Goal: Task Accomplishment & Management: Manage account settings

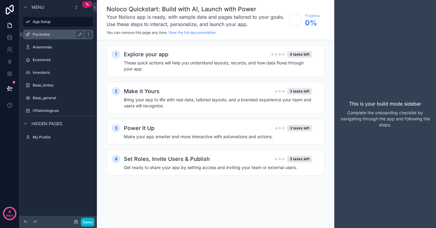
click at [62, 34] on label "Pacientes" at bounding box center [57, 34] width 48 height 5
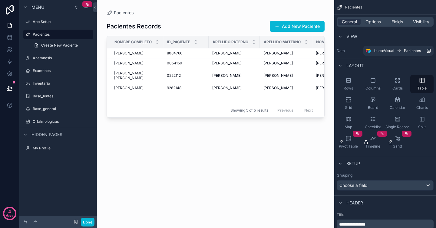
click at [212, 53] on div "scrollable content" at bounding box center [215, 110] width 237 height 221
click at [232, 54] on div "[PERSON_NAME]" at bounding box center [234, 53] width 44 height 5
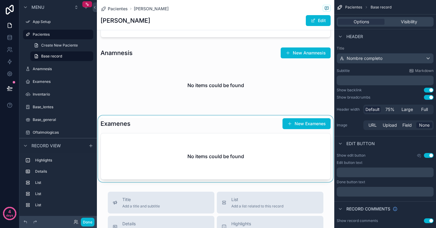
scroll to position [207, 0]
click at [293, 125] on div "scrollable content" at bounding box center [215, 148] width 237 height 67
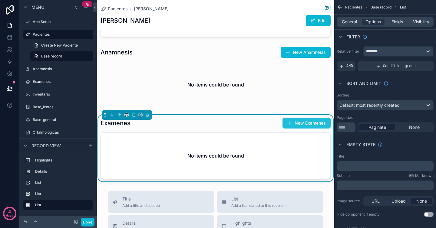
click at [307, 122] on button "New Examenes" at bounding box center [306, 123] width 48 height 11
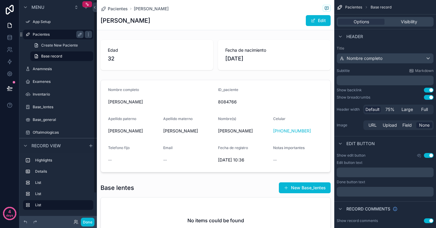
click at [53, 35] on label "Pacientes" at bounding box center [57, 34] width 48 height 5
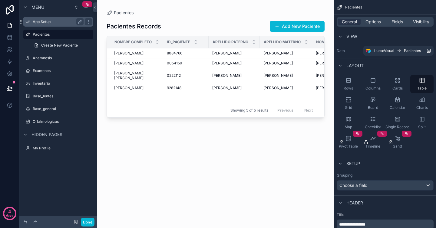
click at [70, 20] on label "App Setup" at bounding box center [57, 21] width 48 height 5
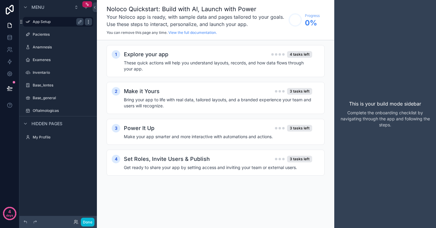
click at [87, 23] on icon "scrollable content" at bounding box center [88, 21] width 5 height 5
click at [110, 26] on span "Remove" at bounding box center [116, 26] width 16 height 6
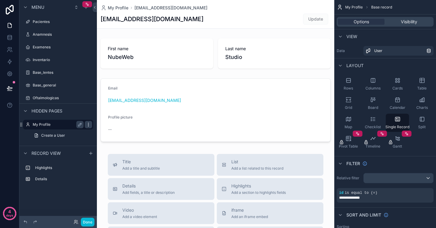
click at [90, 125] on icon "scrollable content" at bounding box center [88, 124] width 5 height 5
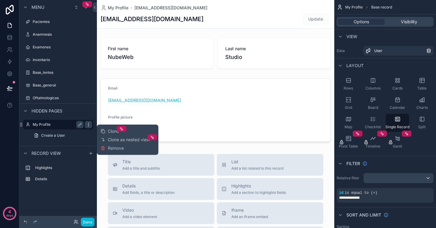
click at [90, 125] on icon "scrollable content" at bounding box center [88, 124] width 5 height 5
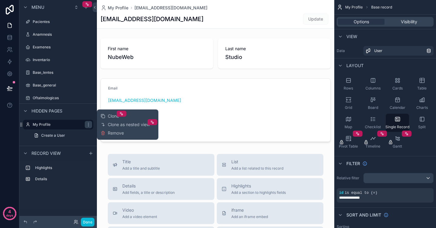
click at [68, 111] on div "Hidden pages" at bounding box center [57, 110] width 77 height 15
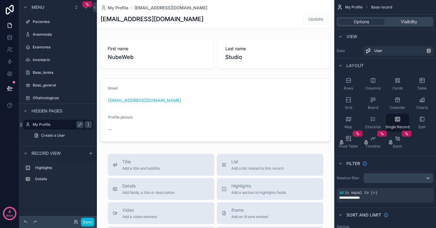
click at [90, 125] on icon "scrollable content" at bounding box center [88, 124] width 5 height 5
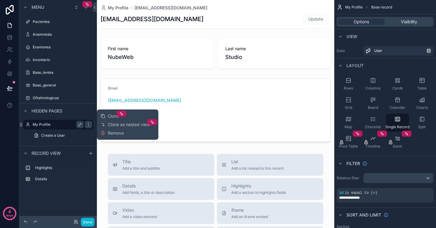
click at [60, 125] on label "My Profile" at bounding box center [57, 124] width 48 height 5
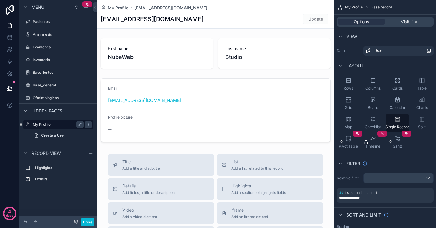
click at [55, 124] on label "My Profile" at bounding box center [57, 124] width 48 height 5
click at [58, 168] on label "Highlights" at bounding box center [61, 167] width 53 height 5
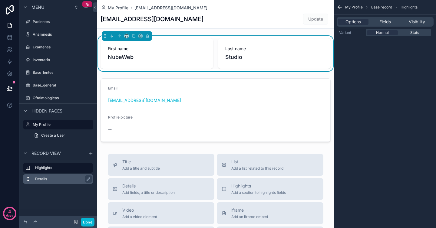
click at [57, 182] on div "Details" at bounding box center [63, 178] width 56 height 7
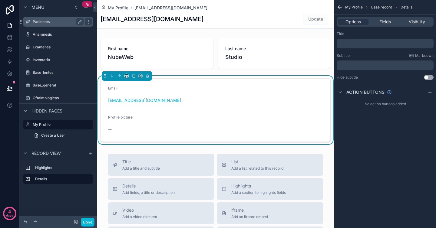
click at [54, 20] on label "Pacientes" at bounding box center [57, 21] width 48 height 5
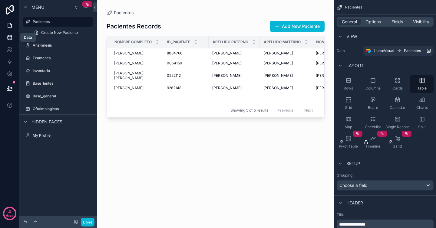
click at [9, 35] on icon at bounding box center [10, 36] width 4 height 2
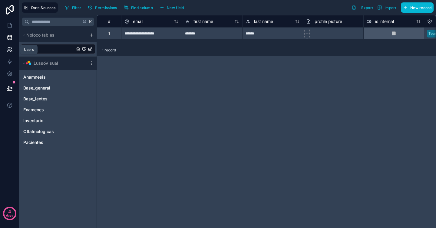
click at [10, 51] on icon at bounding box center [10, 50] width 6 height 6
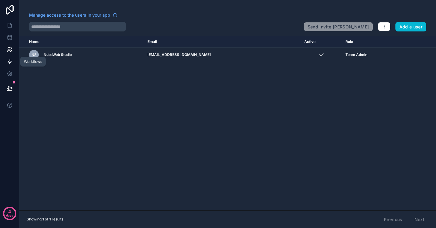
click at [9, 63] on icon at bounding box center [10, 62] width 6 height 6
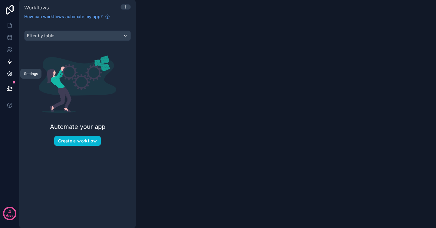
click at [9, 74] on icon at bounding box center [10, 74] width 2 height 2
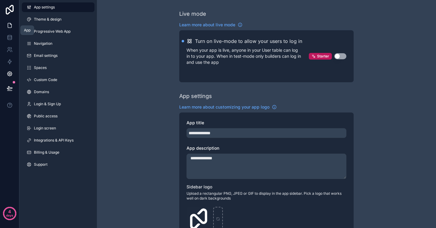
click at [9, 26] on icon at bounding box center [10, 25] width 6 height 6
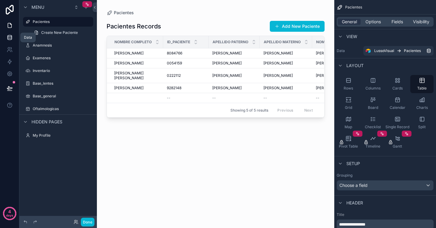
click at [11, 37] on icon at bounding box center [10, 37] width 4 height 2
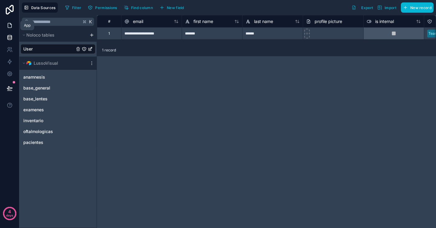
click at [9, 25] on icon at bounding box center [10, 25] width 6 height 6
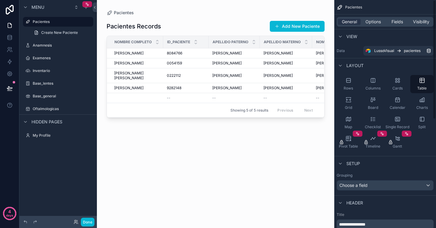
click at [270, 150] on div "scrollable content" at bounding box center [215, 110] width 237 height 221
click at [11, 34] on link at bounding box center [9, 37] width 19 height 12
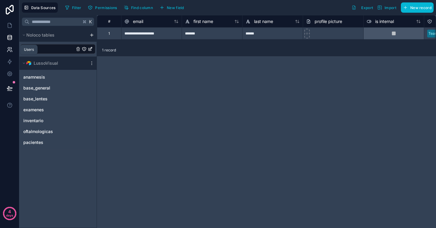
click at [8, 49] on icon at bounding box center [10, 50] width 6 height 6
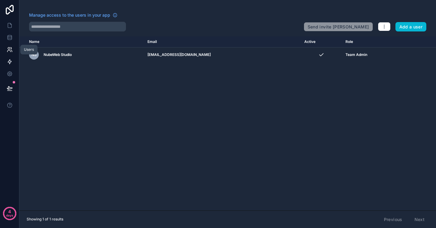
click at [10, 66] on link at bounding box center [9, 62] width 19 height 12
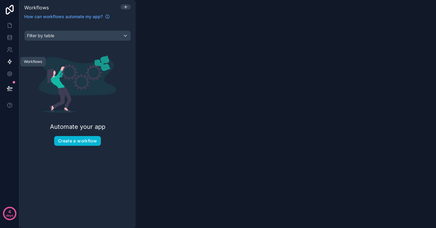
click at [11, 61] on icon at bounding box center [10, 62] width 4 height 5
click at [9, 78] on link at bounding box center [9, 74] width 19 height 12
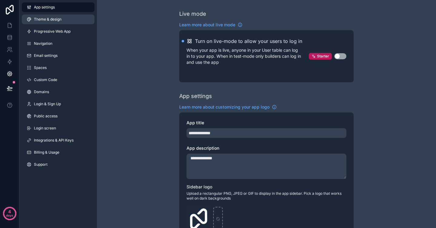
click at [59, 18] on span "Theme & design" at bounding box center [48, 19] width 28 height 5
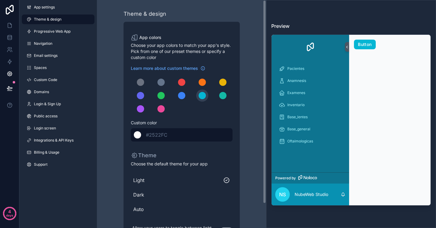
click at [172, 133] on div "******* #2522FC" at bounding box center [182, 134] width 102 height 13
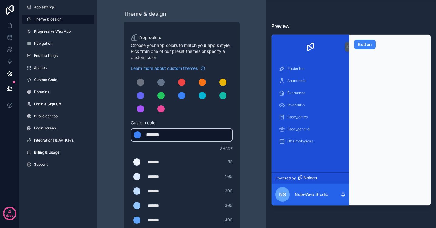
click at [174, 135] on div "*******" at bounding box center [161, 134] width 30 height 7
type div "*******"
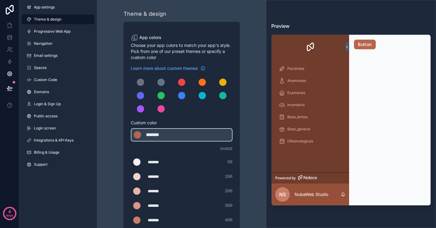
click at [240, 129] on div "Theme & design App colors Choose your app colors to match your app's style. Pic…" at bounding box center [181, 206] width 159 height 413
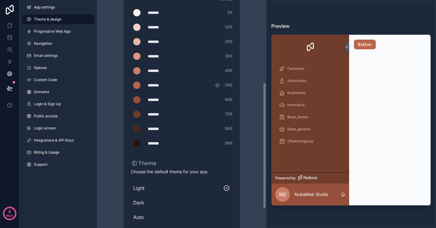
scroll to position [185, 0]
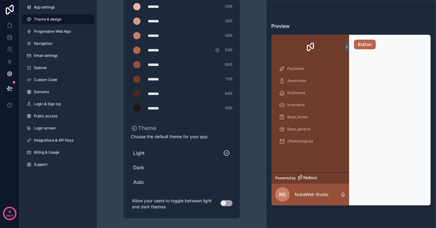
click at [226, 205] on button "Use setting" at bounding box center [226, 203] width 12 height 6
click at [146, 186] on div "Auto" at bounding box center [182, 182] width 102 height 12
click at [43, 34] on link "Progressive Web App" at bounding box center [58, 32] width 73 height 10
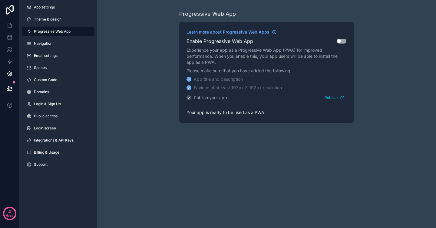
click at [336, 44] on div "Enable Progressive Web App Use setting" at bounding box center [266, 41] width 160 height 7
click at [342, 42] on button "Use setting" at bounding box center [341, 41] width 10 height 5
click at [53, 43] on link "Navigation" at bounding box center [58, 44] width 73 height 10
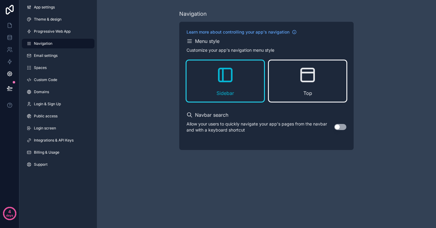
click at [336, 80] on div "Top" at bounding box center [307, 81] width 77 height 41
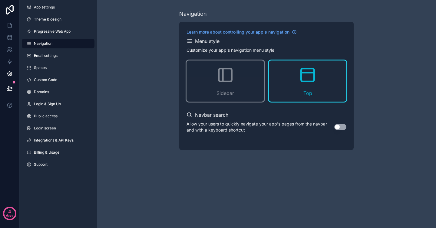
click at [340, 131] on div "Allow your users to quickly navigate your app's pages from the navbar and with …" at bounding box center [266, 127] width 160 height 12
click at [342, 126] on button "Use setting" at bounding box center [340, 127] width 12 height 6
click at [52, 58] on link "Email settings" at bounding box center [58, 56] width 73 height 10
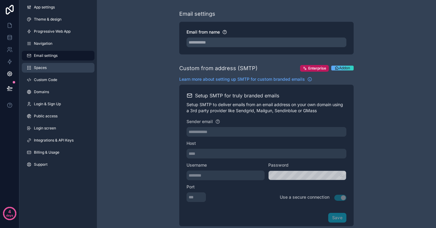
click at [48, 67] on link "Spaces" at bounding box center [58, 68] width 73 height 10
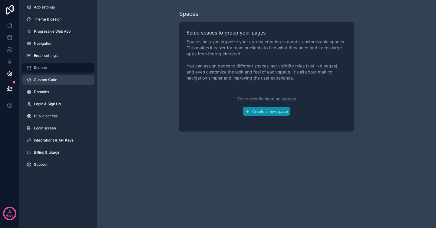
click at [60, 78] on link "Custom Code" at bounding box center [58, 80] width 73 height 10
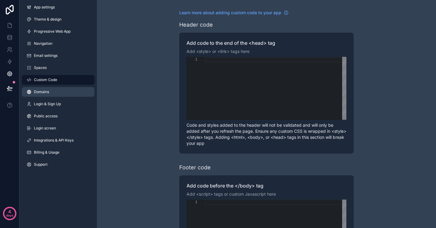
click at [67, 96] on link "Domains" at bounding box center [58, 92] width 73 height 10
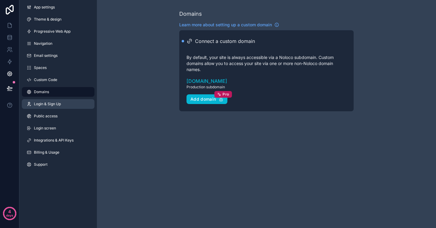
click at [73, 100] on link "Login & Sign Up" at bounding box center [58, 104] width 73 height 10
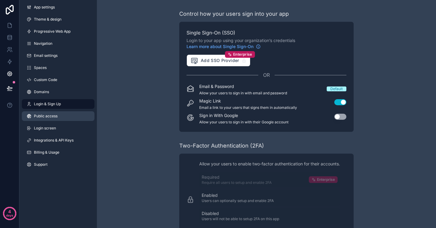
click at [70, 120] on link "Public access" at bounding box center [58, 116] width 73 height 10
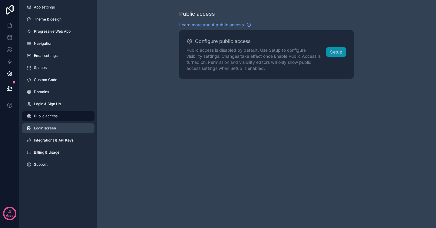
click at [68, 128] on link "Login screen" at bounding box center [58, 128] width 73 height 10
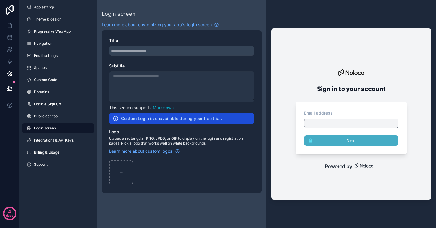
click at [159, 66] on div "Subtitle" at bounding box center [181, 66] width 145 height 6
click at [69, 140] on span "Integrations & API Keys" at bounding box center [54, 140] width 40 height 5
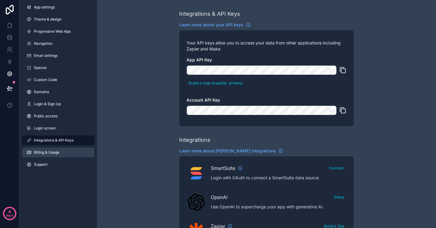
click at [62, 153] on link "Billing & Usage" at bounding box center [58, 153] width 73 height 10
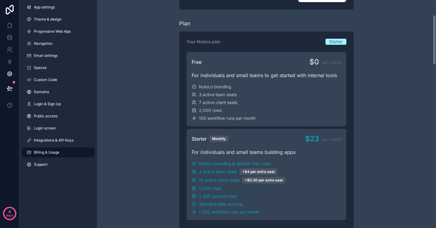
scroll to position [75, 0]
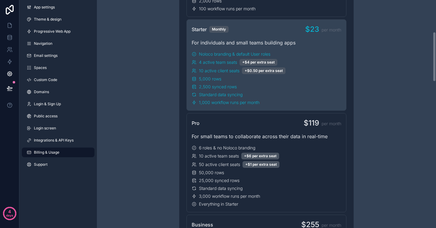
scroll to position [0, 0]
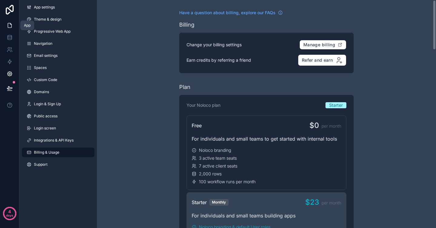
click at [11, 25] on icon at bounding box center [10, 25] width 4 height 5
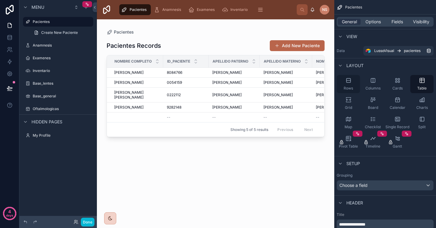
click at [353, 83] on div "Rows" at bounding box center [347, 84] width 23 height 18
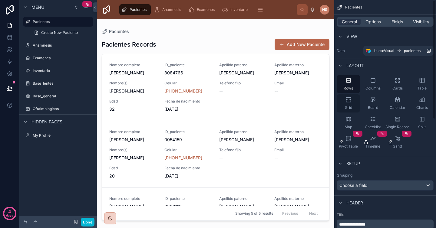
click at [355, 103] on div "Grid" at bounding box center [347, 103] width 23 height 18
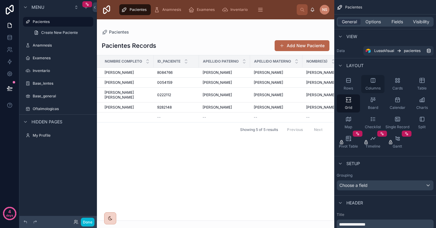
click at [374, 84] on div "Columns" at bounding box center [372, 84] width 23 height 18
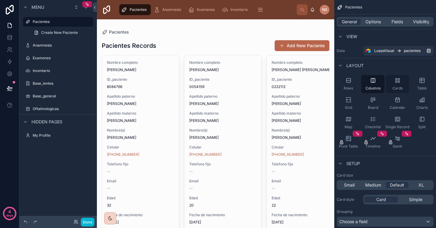
click at [401, 85] on div "Cards" at bounding box center [396, 84] width 23 height 18
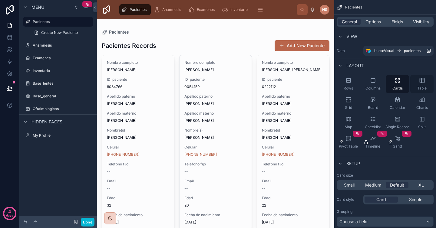
click at [421, 83] on icon "scrollable content" at bounding box center [422, 80] width 6 height 6
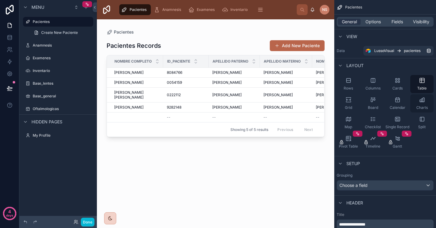
click at [422, 101] on icon "scrollable content" at bounding box center [422, 100] width 6 height 6
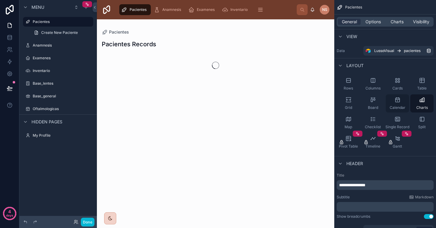
click at [398, 106] on span "Calendar" at bounding box center [397, 107] width 16 height 5
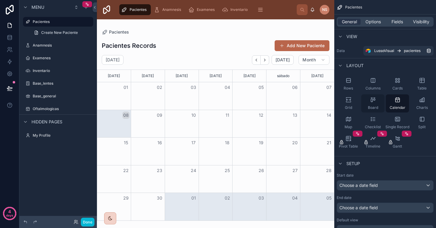
click at [371, 103] on icon "scrollable content" at bounding box center [373, 100] width 6 height 6
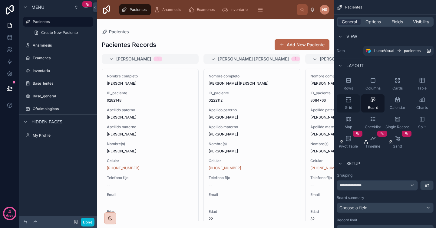
click at [350, 105] on div "Grid" at bounding box center [347, 103] width 23 height 18
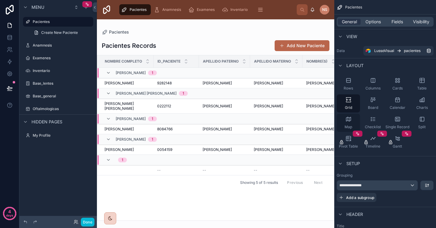
click at [350, 120] on icon "scrollable content" at bounding box center [348, 119] width 5 height 4
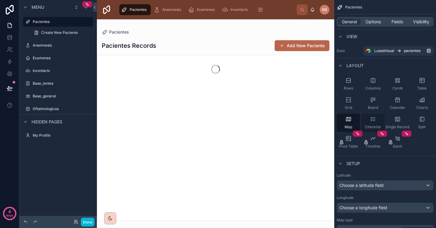
click at [369, 121] on div "Checklist" at bounding box center [372, 123] width 23 height 18
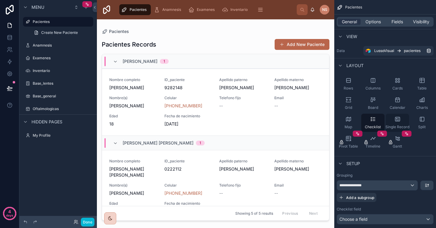
click at [402, 122] on div "Single Record" at bounding box center [396, 123] width 23 height 18
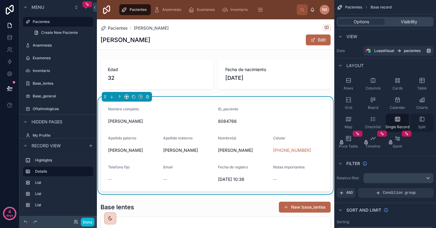
click at [422, 122] on icon "scrollable content" at bounding box center [422, 119] width 6 height 6
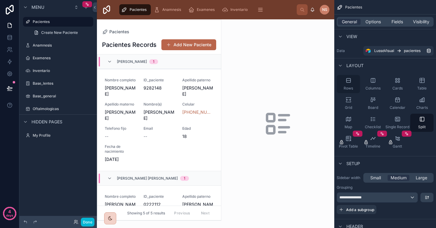
click at [346, 81] on icon "scrollable content" at bounding box center [348, 80] width 6 height 6
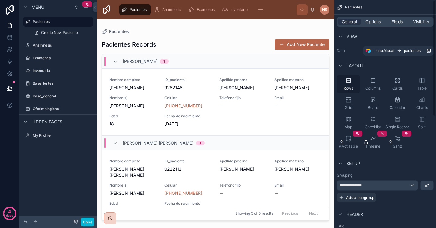
click at [347, 85] on div "Rows" at bounding box center [347, 84] width 23 height 18
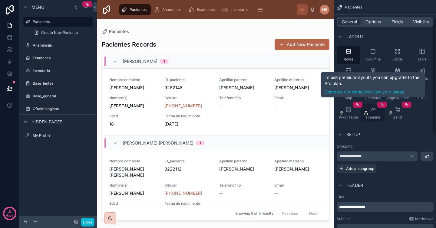
scroll to position [54, 0]
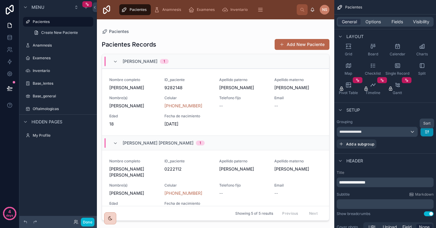
click at [429, 133] on icon "scrollable content" at bounding box center [426, 131] width 5 height 5
click at [428, 145] on div "A -> Z" at bounding box center [421, 145] width 19 height 11
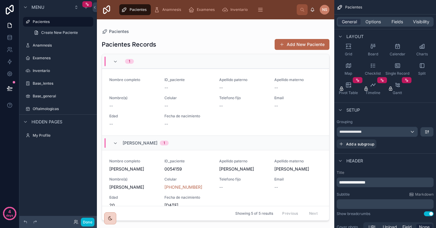
click at [429, 127] on div "**********" at bounding box center [384, 132] width 97 height 10
click at [427, 133] on icon "scrollable content" at bounding box center [426, 131] width 5 height 5
click at [400, 147] on div "scrollable content" at bounding box center [218, 114] width 436 height 228
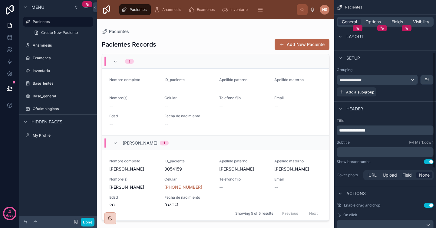
scroll to position [114, 0]
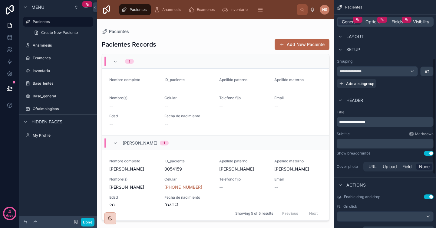
click at [385, 127] on div "**********" at bounding box center [385, 141] width 102 height 68
click at [392, 121] on p "**********" at bounding box center [385, 122] width 93 height 6
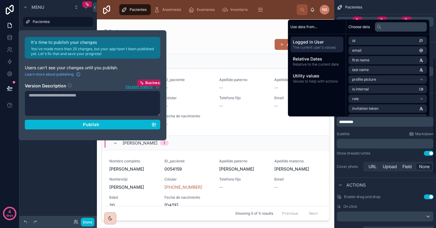
click at [391, 134] on div "Subtitle Markdown" at bounding box center [384, 134] width 97 height 5
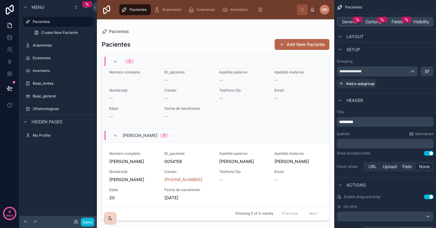
scroll to position [0, 0]
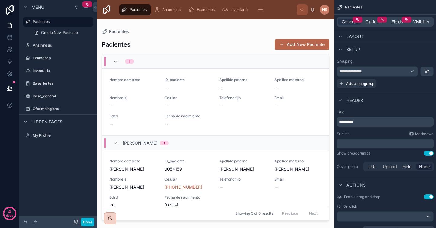
click at [372, 130] on div "Title ********* Subtitle Markdown ﻿ Show breadcrumbs Use setting Cover photo UR…" at bounding box center [385, 141] width 102 height 68
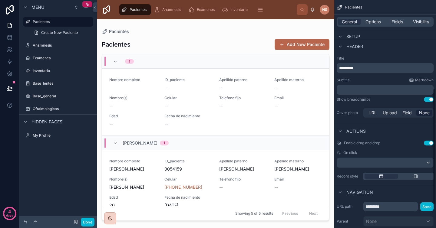
scroll to position [195, 0]
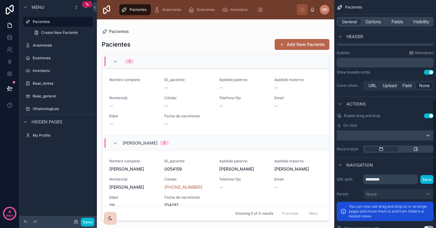
click at [369, 139] on div "scrollable content" at bounding box center [385, 136] width 96 height 10
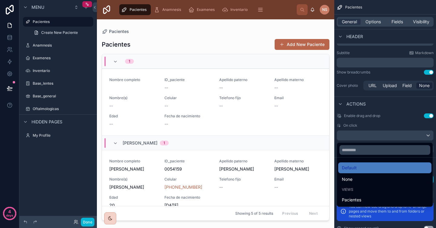
click at [373, 126] on div "scrollable content" at bounding box center [218, 114] width 436 height 228
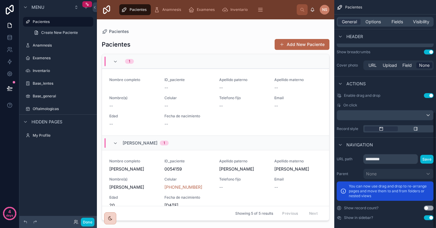
scroll to position [220, 0]
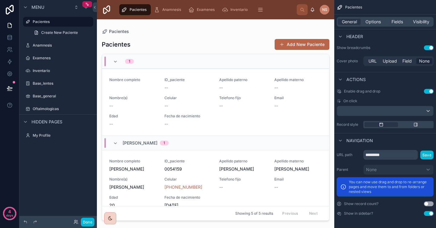
click at [145, 28] on div "Pacientes Pacientes Add New Paciente 1 Nombre completo ID_paciente -- Apellido …" at bounding box center [215, 120] width 237 height 202
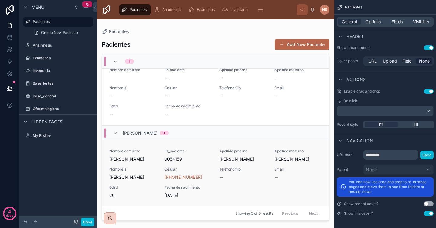
scroll to position [0, 0]
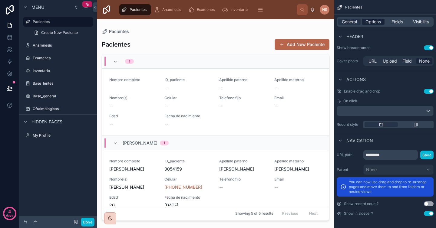
click at [376, 22] on span "Options" at bounding box center [372, 22] width 15 height 6
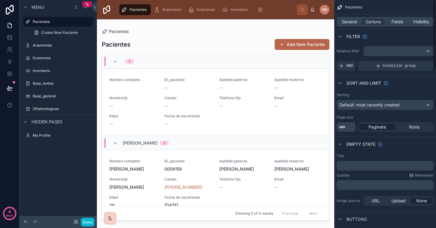
click at [398, 77] on div "Sort And Limit" at bounding box center [385, 83] width 102 height 15
click at [11, 10] on icon at bounding box center [10, 10] width 12 height 10
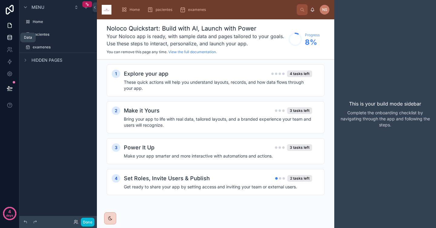
click at [9, 39] on icon at bounding box center [10, 37] width 6 height 6
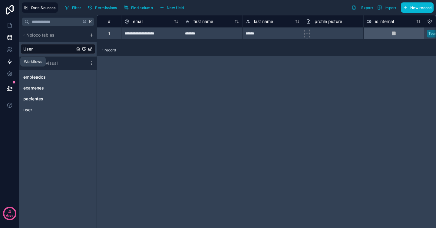
click at [10, 60] on icon at bounding box center [10, 62] width 4 height 5
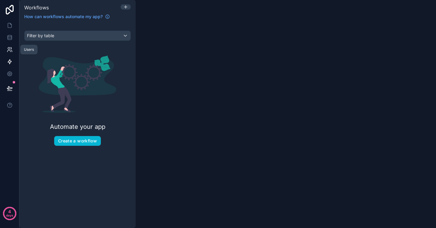
click at [11, 49] on icon at bounding box center [10, 50] width 6 height 6
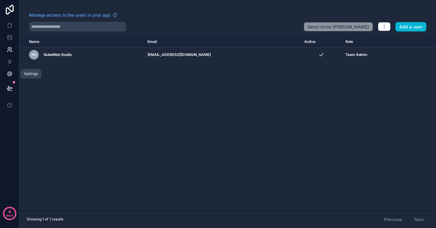
click at [13, 76] on link at bounding box center [9, 74] width 19 height 12
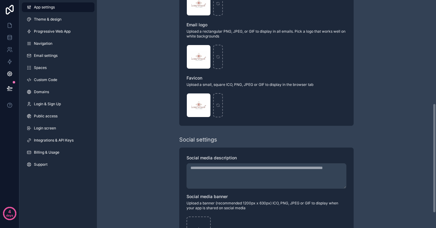
scroll to position [246, 0]
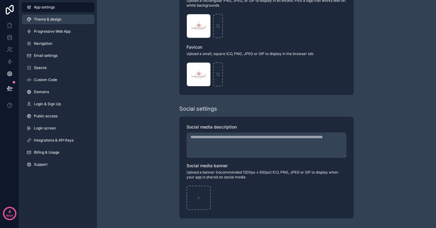
click at [55, 22] on link "Theme & design" at bounding box center [58, 20] width 73 height 10
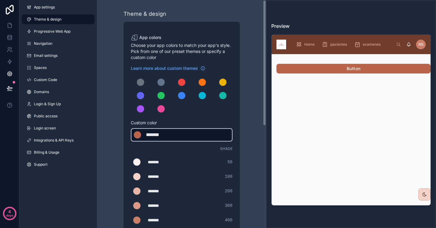
click at [174, 134] on div "*******" at bounding box center [161, 134] width 30 height 7
type div "*******"
copy div "*******"
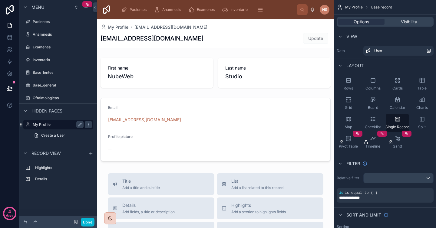
click at [51, 124] on label "My Profile" at bounding box center [57, 124] width 48 height 5
click at [47, 124] on label "My Profile" at bounding box center [57, 124] width 48 height 5
click at [22, 125] on icon "scrollable content" at bounding box center [21, 124] width 5 height 5
click at [90, 123] on icon "scrollable content" at bounding box center [88, 124] width 5 height 5
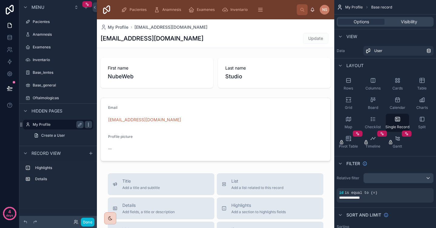
click at [90, 123] on icon "scrollable content" at bounding box center [88, 124] width 5 height 5
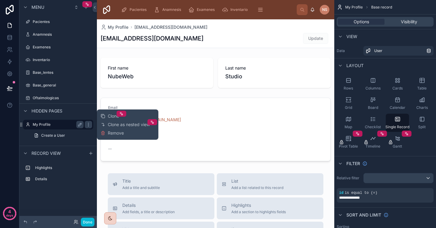
click at [55, 123] on label "My Profile" at bounding box center [57, 124] width 48 height 5
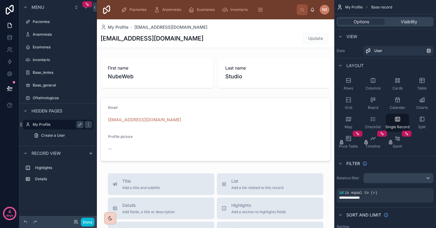
click at [55, 123] on label "My Profile" at bounding box center [57, 124] width 48 height 5
click at [53, 20] on label "Pacientes" at bounding box center [57, 21] width 48 height 5
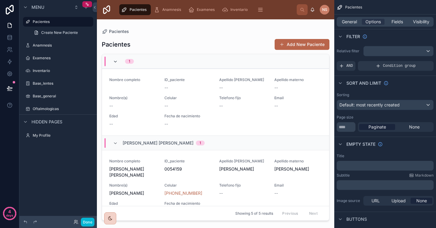
click at [115, 62] on icon at bounding box center [115, 61] width 5 height 5
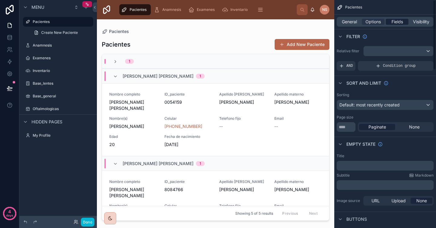
click at [401, 21] on span "Fields" at bounding box center [396, 22] width 11 height 6
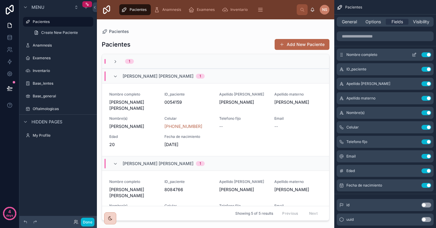
click at [426, 54] on button "Use setting" at bounding box center [426, 54] width 10 height 5
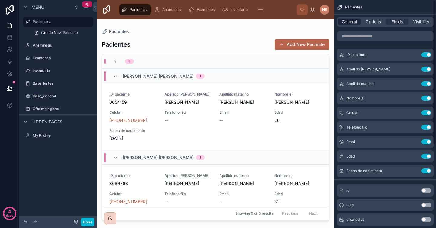
click at [352, 20] on span "General" at bounding box center [349, 22] width 15 height 6
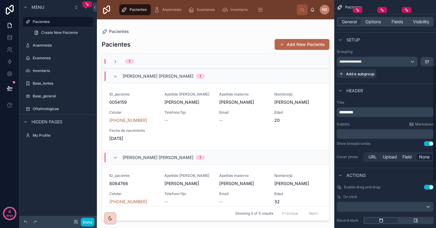
scroll to position [128, 0]
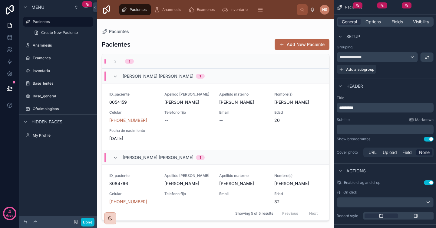
click at [371, 107] on p "*********" at bounding box center [385, 108] width 93 height 6
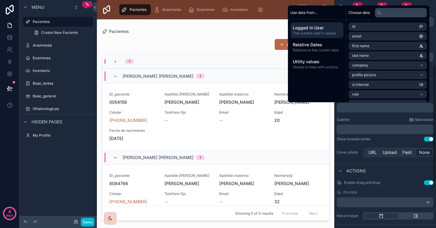
click at [373, 120] on div "Subtitle Markdown" at bounding box center [384, 119] width 97 height 5
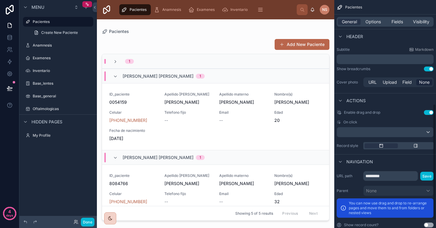
scroll to position [180, 0]
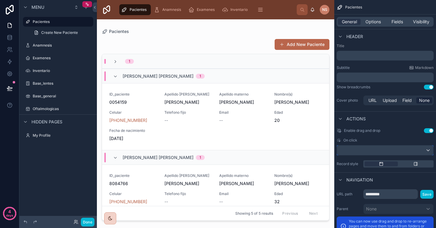
click at [377, 152] on div "scrollable content" at bounding box center [385, 151] width 96 height 10
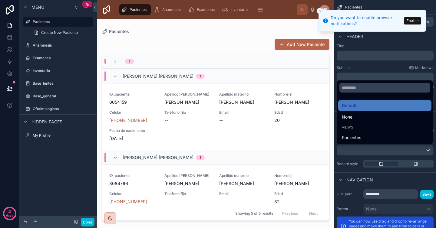
click at [359, 159] on div "scrollable content" at bounding box center [218, 114] width 436 height 228
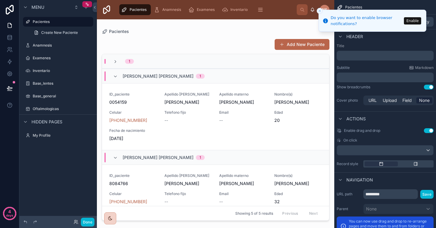
click at [415, 20] on button "Enable" at bounding box center [412, 20] width 17 height 7
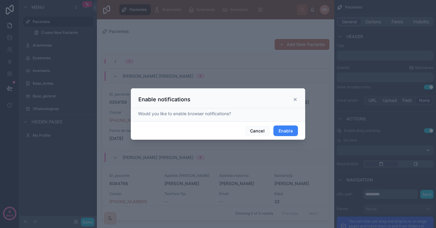
click at [288, 129] on button "Enable" at bounding box center [285, 131] width 25 height 11
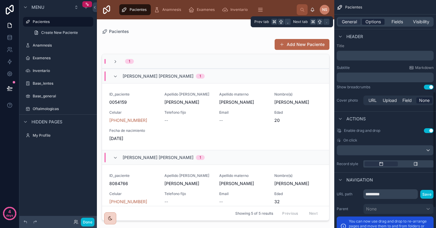
click at [377, 24] on span "Options" at bounding box center [372, 22] width 15 height 6
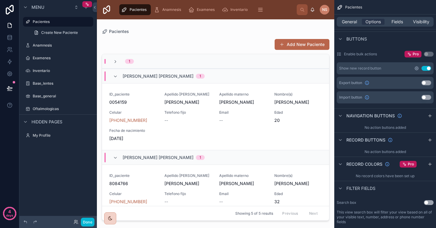
click at [415, 70] on icon "scrollable content" at bounding box center [417, 69] width 4 height 4
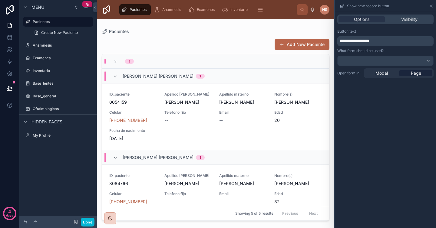
click at [385, 43] on p "**********" at bounding box center [385, 41] width 93 height 7
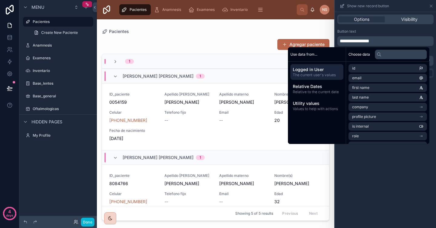
click at [393, 30] on div "Button text" at bounding box center [385, 31] width 96 height 5
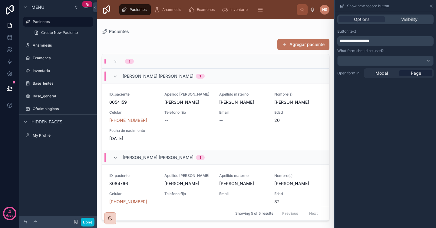
click at [311, 45] on button "Agregar paciente" at bounding box center [303, 44] width 52 height 11
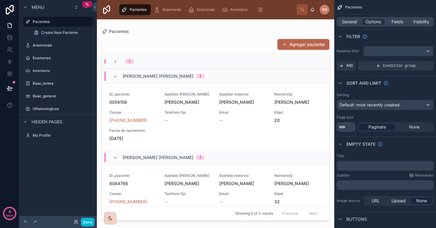
click at [402, 78] on div "Sort And Limit" at bounding box center [385, 83] width 102 height 15
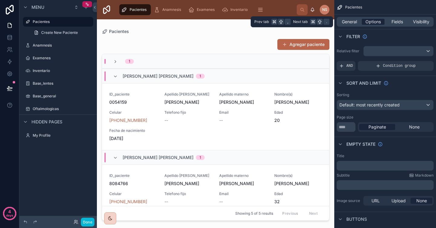
click at [375, 21] on span "Options" at bounding box center [372, 22] width 15 height 6
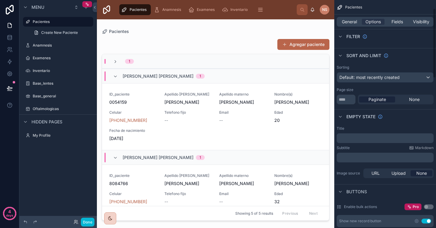
scroll to position [30, 0]
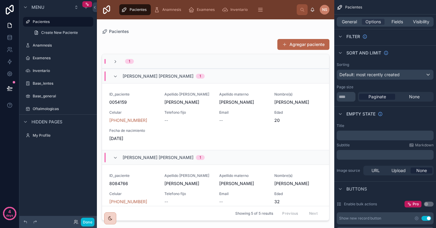
click at [387, 137] on p "﻿" at bounding box center [385, 135] width 93 height 5
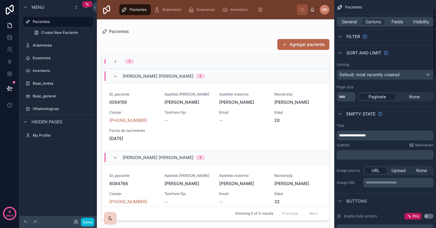
click at [390, 143] on div "**********" at bounding box center [385, 156] width 102 height 70
click at [354, 135] on span "**********" at bounding box center [352, 136] width 27 height 4
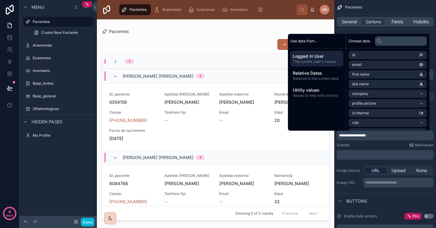
click at [358, 146] on div "Subtitle Markdown" at bounding box center [384, 145] width 97 height 5
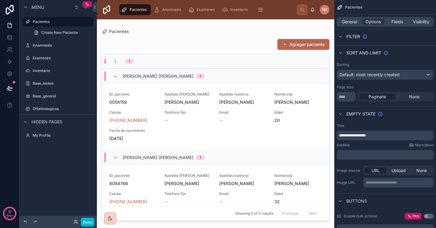
click at [360, 145] on div "Subtitle Markdown" at bounding box center [384, 145] width 97 height 5
click at [359, 155] on p "﻿" at bounding box center [385, 154] width 93 height 5
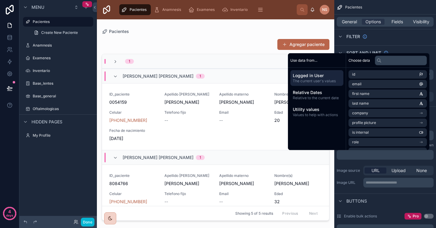
click at [359, 162] on div "**********" at bounding box center [385, 156] width 102 height 70
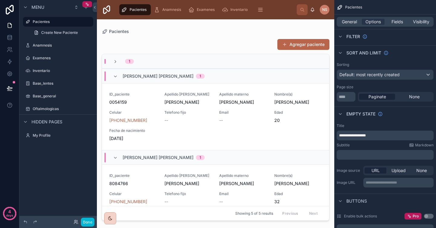
click at [374, 134] on p "**********" at bounding box center [385, 135] width 93 height 5
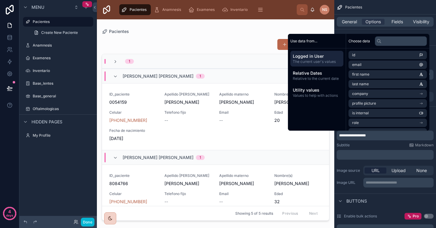
click at [363, 147] on div "Subtitle Markdown" at bounding box center [384, 145] width 97 height 5
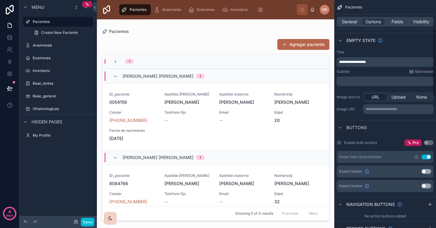
scroll to position [104, 0]
click at [417, 159] on icon "scrollable content" at bounding box center [416, 156] width 5 height 5
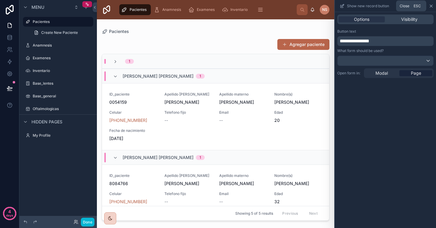
click at [429, 7] on icon at bounding box center [430, 6] width 5 height 5
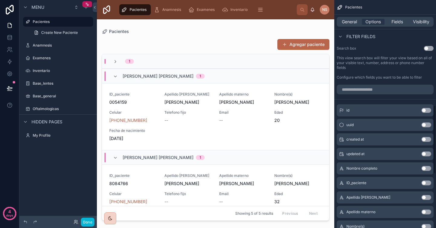
scroll to position [349, 0]
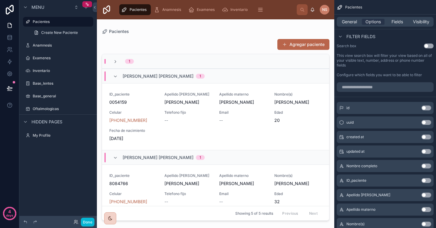
click at [427, 166] on button "Use setting" at bounding box center [426, 166] width 10 height 5
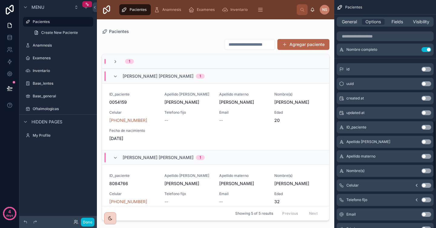
scroll to position [406, 0]
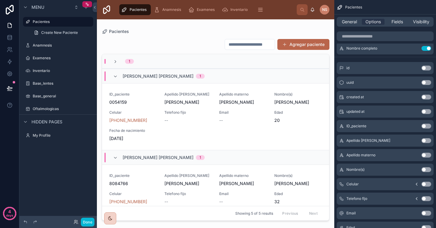
click at [427, 184] on button "Use setting" at bounding box center [426, 184] width 10 height 5
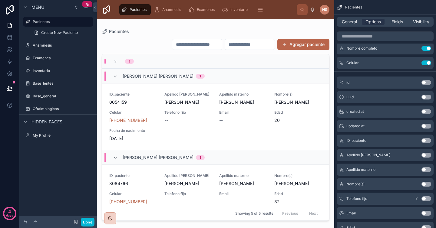
click at [418, 198] on icon "scrollable content" at bounding box center [416, 198] width 5 height 5
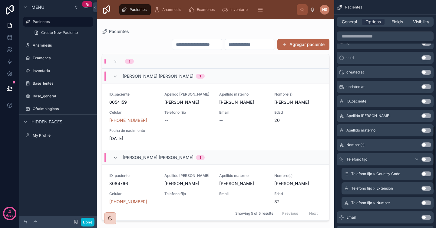
scroll to position [446, 0]
click at [416, 159] on icon "scrollable content" at bounding box center [416, 159] width 5 height 5
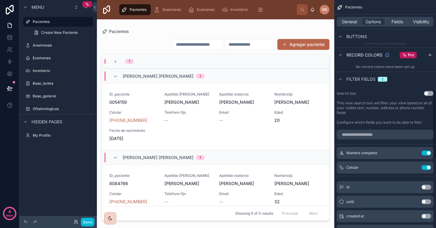
scroll to position [333, 0]
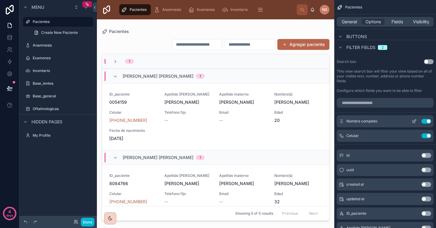
click at [415, 120] on icon "scrollable content" at bounding box center [415, 120] width 1 height 1
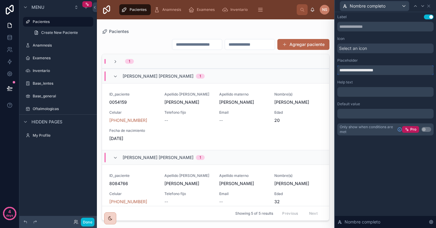
click at [350, 70] on input "**********" at bounding box center [385, 70] width 96 height 10
type input "**********"
click at [369, 81] on div "Help text" at bounding box center [385, 82] width 96 height 5
click at [369, 51] on div "Select an icon" at bounding box center [385, 49] width 96 height 10
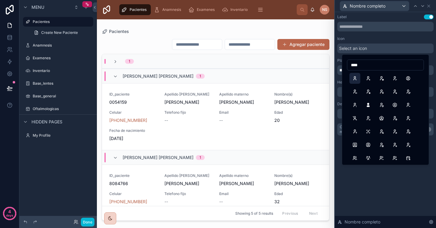
type input "****"
click at [358, 77] on button "User" at bounding box center [354, 78] width 11 height 11
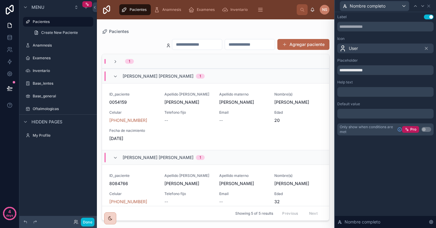
click at [373, 37] on div "Icon" at bounding box center [385, 38] width 96 height 5
click at [422, 7] on icon at bounding box center [422, 6] width 5 height 5
click at [378, 48] on div "Select an icon" at bounding box center [385, 49] width 96 height 10
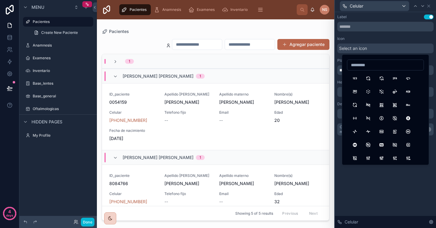
click at [337, 77] on div "**********" at bounding box center [385, 75] width 96 height 121
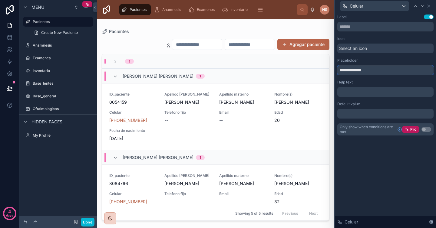
click at [350, 71] on input "**********" at bounding box center [385, 70] width 96 height 10
click at [372, 70] on input "**********" at bounding box center [385, 70] width 96 height 10
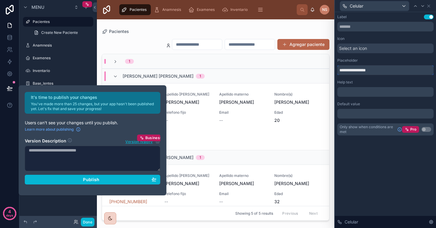
type input "**********"
click at [372, 77] on div "**********" at bounding box center [385, 75] width 96 height 121
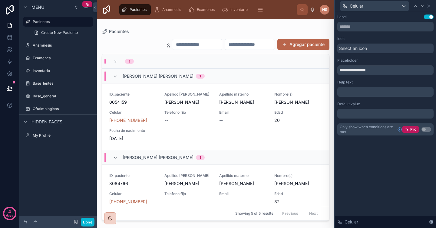
click at [363, 79] on div "**********" at bounding box center [385, 75] width 96 height 121
click at [372, 49] on div "Select an icon" at bounding box center [385, 49] width 96 height 10
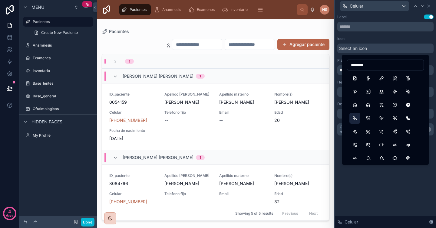
type input "********"
click at [354, 119] on button "Phone" at bounding box center [354, 118] width 11 height 11
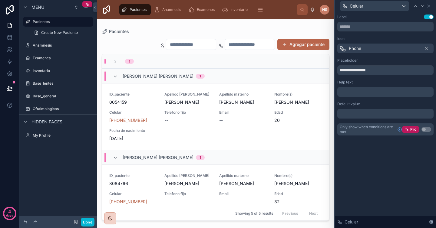
click at [368, 38] on div "Icon" at bounding box center [385, 38] width 96 height 5
click at [429, 5] on icon at bounding box center [428, 6] width 2 height 2
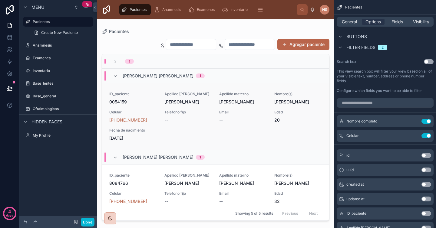
scroll to position [0, 0]
click at [351, 20] on span "General" at bounding box center [349, 22] width 15 height 6
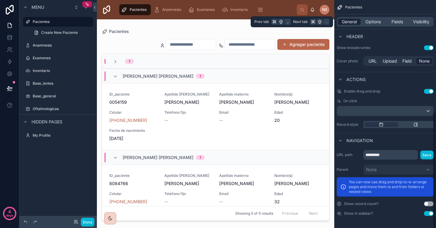
scroll to position [220, 0]
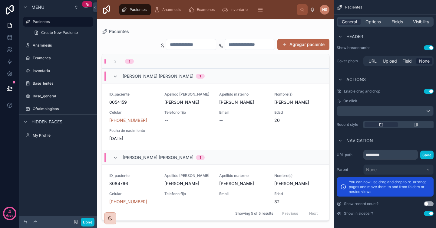
click at [116, 75] on icon at bounding box center [115, 76] width 5 height 5
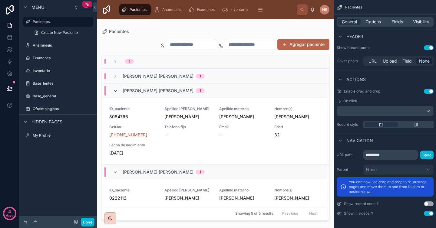
click at [115, 91] on icon at bounding box center [115, 91] width 5 height 5
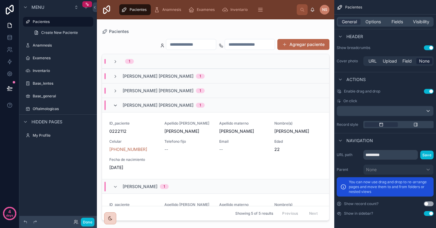
click at [114, 107] on icon at bounding box center [115, 105] width 5 height 5
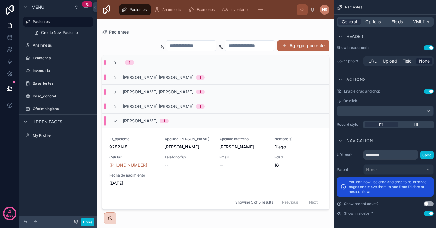
click at [115, 122] on icon at bounding box center [115, 121] width 5 height 5
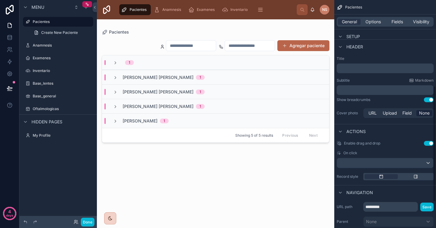
scroll to position [160, 0]
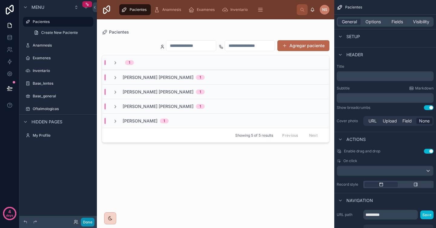
click at [89, 221] on button "Done" at bounding box center [88, 222] width 14 height 9
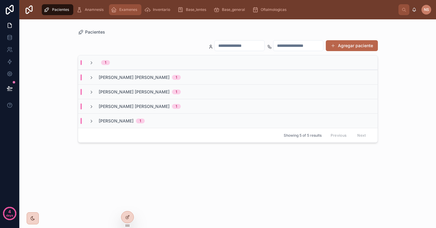
click at [129, 7] on div "Examenes" at bounding box center [125, 10] width 29 height 10
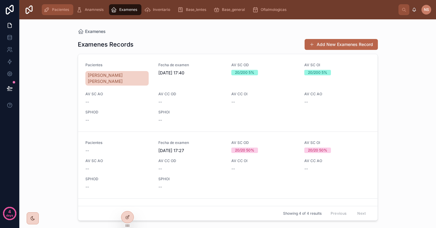
click at [66, 10] on span "Pacientes" at bounding box center [60, 9] width 17 height 5
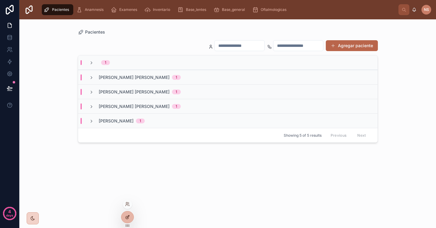
click at [128, 215] on icon at bounding box center [128, 216] width 2 height 2
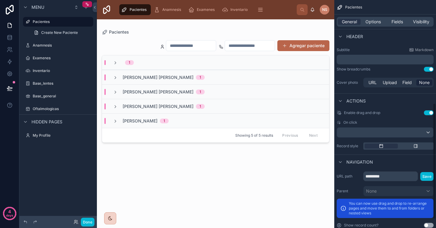
scroll to position [220, 0]
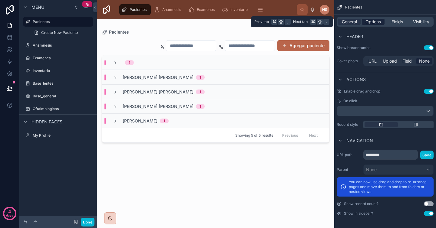
click at [370, 20] on span "Options" at bounding box center [372, 22] width 15 height 6
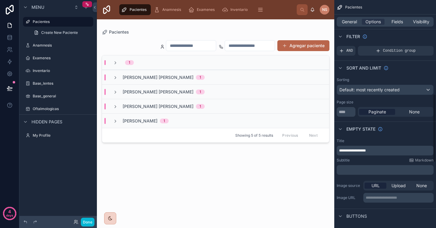
scroll to position [0, 0]
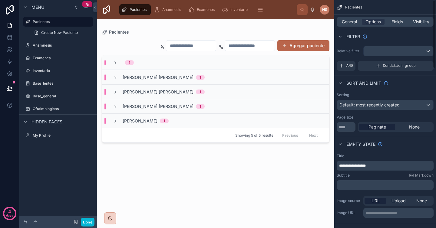
click at [375, 36] on div "Filter" at bounding box center [385, 36] width 102 height 15
click at [399, 19] on span "Fields" at bounding box center [396, 22] width 11 height 6
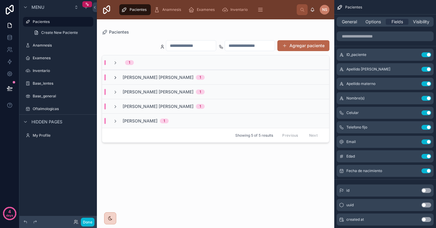
click at [115, 77] on icon at bounding box center [115, 77] width 5 height 5
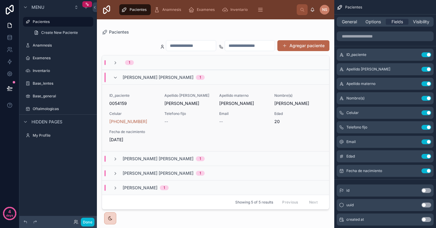
click at [193, 100] on span "[PERSON_NAME]" at bounding box center [188, 103] width 48 height 6
click at [94, 8] on icon at bounding box center [95, 7] width 4 height 5
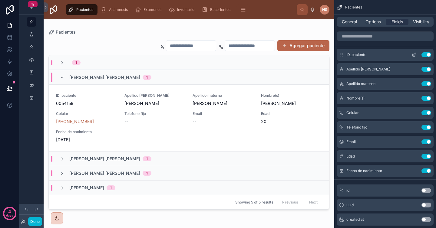
click at [414, 54] on icon "scrollable content" at bounding box center [413, 54] width 5 height 5
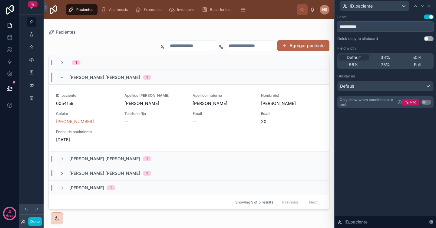
click at [346, 27] on input "**********" at bounding box center [385, 27] width 96 height 10
click at [373, 31] on div "**********" at bounding box center [385, 62] width 96 height 94
click at [372, 38] on div "Quick copy to clipboard" at bounding box center [357, 38] width 41 height 5
click at [371, 34] on div "**********" at bounding box center [385, 62] width 96 height 94
click at [345, 27] on input "**********" at bounding box center [385, 27] width 96 height 10
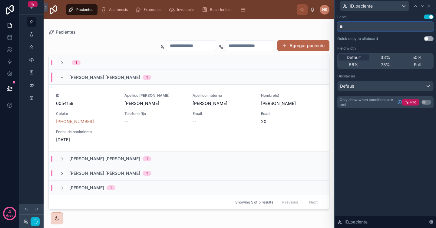
type input "**"
click at [359, 34] on div "Label Use setting ** Quick copy to clipboard Use setting Field width Default 33…" at bounding box center [385, 62] width 96 height 94
click at [429, 7] on icon at bounding box center [428, 6] width 5 height 5
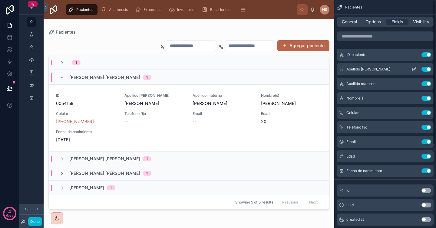
click at [427, 68] on button "Use setting" at bounding box center [426, 69] width 10 height 5
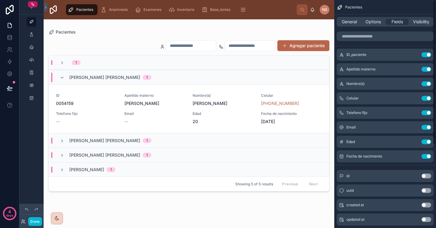
click at [427, 68] on button "Use setting" at bounding box center [426, 69] width 10 height 5
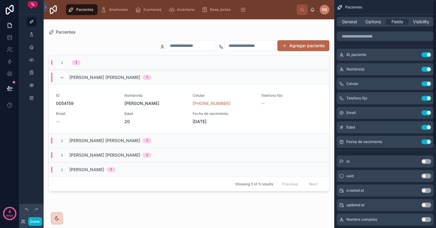
click at [427, 68] on button "Use setting" at bounding box center [426, 69] width 10 height 5
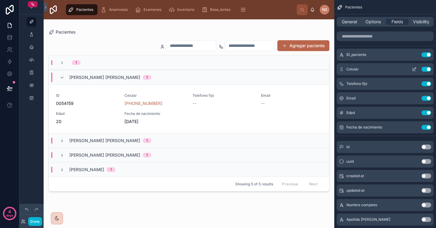
click at [414, 70] on icon "scrollable content" at bounding box center [414, 68] width 2 height 2
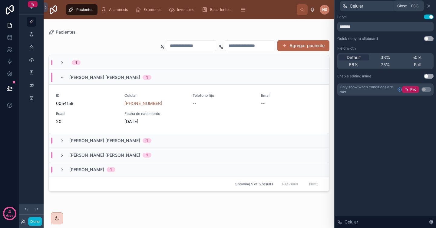
click at [430, 6] on icon at bounding box center [428, 6] width 5 height 5
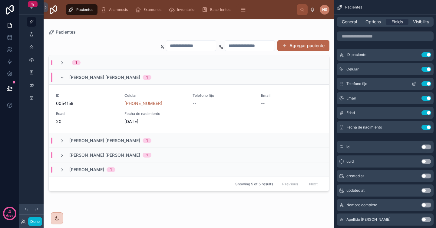
click at [415, 83] on icon "scrollable content" at bounding box center [413, 83] width 5 height 5
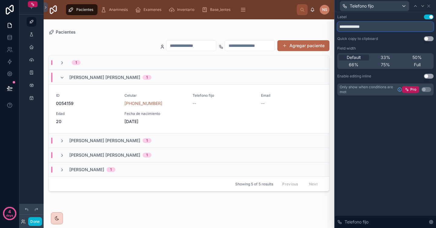
click at [369, 27] on input "**********" at bounding box center [385, 27] width 96 height 10
type input "********"
click at [431, 5] on icon at bounding box center [428, 6] width 5 height 5
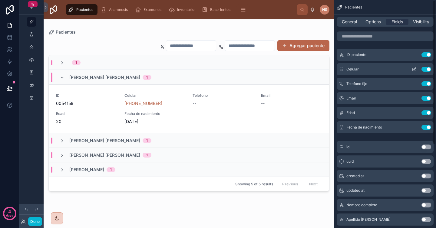
click at [416, 69] on button "scrollable content" at bounding box center [414, 69] width 10 height 5
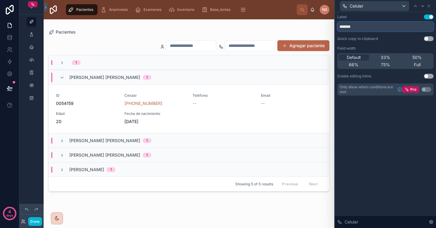
click at [357, 25] on input "*******" at bounding box center [385, 27] width 96 height 10
click at [430, 5] on icon at bounding box center [428, 6] width 2 height 2
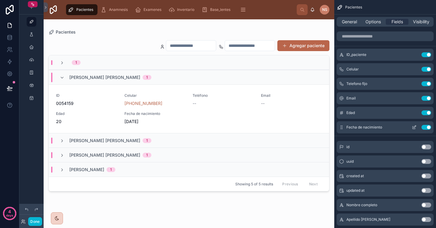
click at [428, 128] on button "Use setting" at bounding box center [426, 127] width 10 height 5
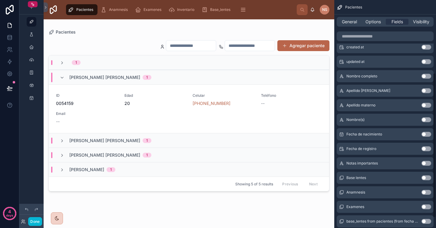
scroll to position [115, 0]
click at [203, 98] on span "Celular" at bounding box center [222, 95] width 61 height 5
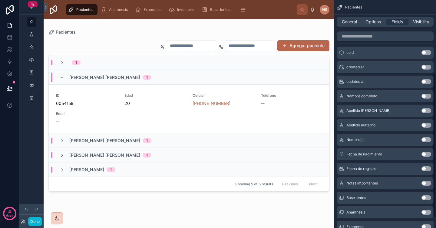
scroll to position [115, 0]
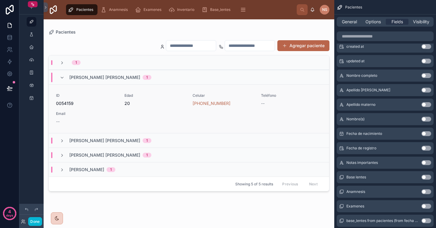
click at [252, 92] on link "ID 0054159 Edad 20 Celular (444) 584-8947 Teléfono -- Email --" at bounding box center [189, 108] width 280 height 49
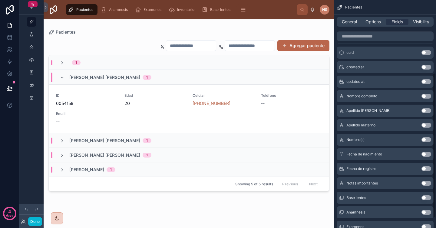
scroll to position [115, 0]
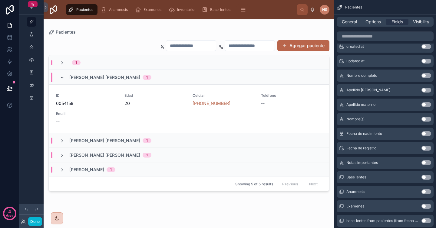
click at [62, 77] on icon at bounding box center [62, 77] width 5 height 5
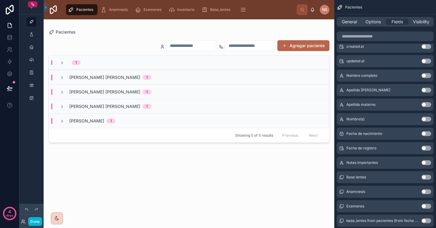
click at [245, 46] on input "text" at bounding box center [250, 45] width 50 height 8
click at [252, 34] on div "Pacientes" at bounding box center [188, 32] width 281 height 6
click at [153, 80] on div "Lopez Navarro Sabina 1" at bounding box center [189, 77] width 280 height 15
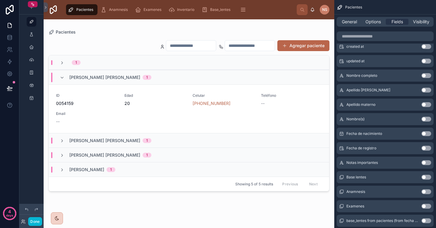
click at [163, 77] on div "Lopez Navarro Sabina 1" at bounding box center [189, 77] width 280 height 15
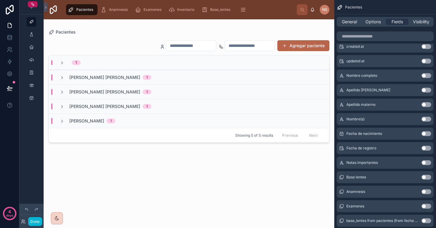
click at [162, 77] on div "Lopez Navarro Sabina 1" at bounding box center [189, 77] width 280 height 15
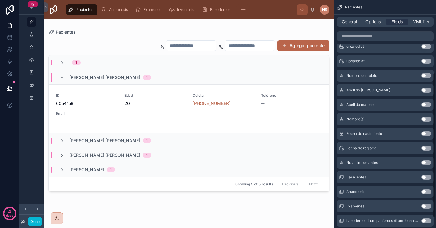
click at [426, 165] on div "Notas importantes Use setting" at bounding box center [384, 163] width 97 height 12
click at [426, 164] on button "Use setting" at bounding box center [426, 162] width 10 height 5
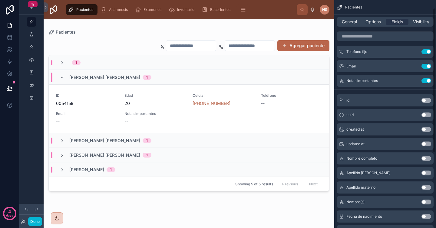
scroll to position [0, 0]
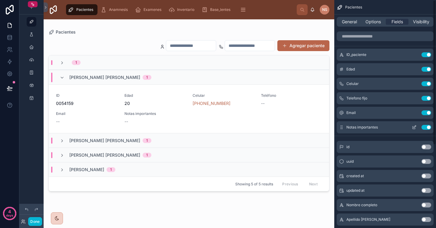
click at [415, 127] on icon "scrollable content" at bounding box center [413, 127] width 5 height 5
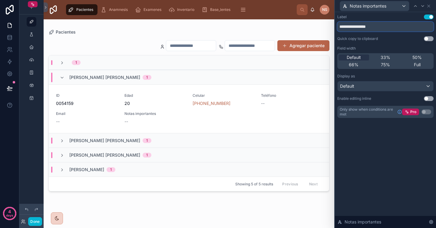
click at [382, 27] on input "**********" at bounding box center [385, 27] width 96 height 10
type input "*****"
click at [393, 40] on div "Quick copy to clipboard Use setting" at bounding box center [385, 38] width 96 height 5
click at [430, 5] on icon at bounding box center [428, 6] width 5 height 5
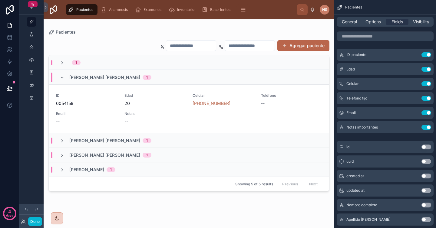
click at [258, 76] on div "Lopez Navarro Sabina 1" at bounding box center [189, 77] width 280 height 15
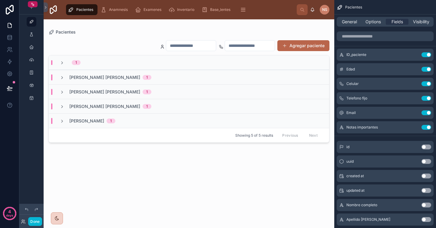
click at [258, 76] on div "Lopez Navarro Sabina 1" at bounding box center [189, 77] width 280 height 15
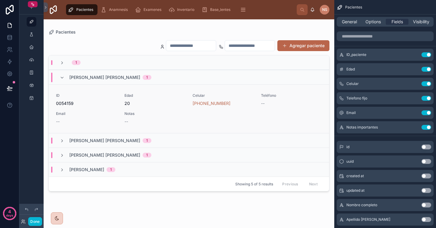
click at [261, 100] on span "--" at bounding box center [263, 103] width 4 height 6
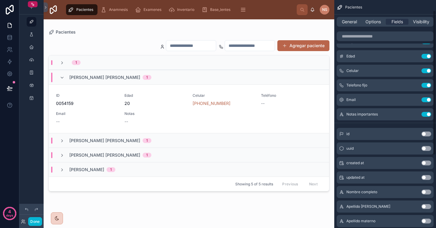
scroll to position [17, 0]
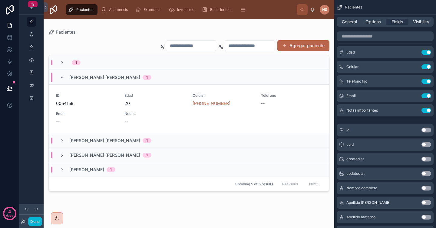
click at [426, 160] on button "Use setting" at bounding box center [426, 159] width 10 height 5
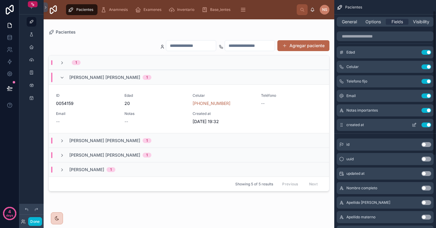
click at [425, 123] on button "Use setting" at bounding box center [426, 125] width 10 height 5
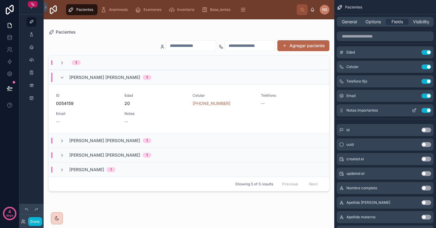
click at [415, 110] on icon "scrollable content" at bounding box center [414, 110] width 2 height 2
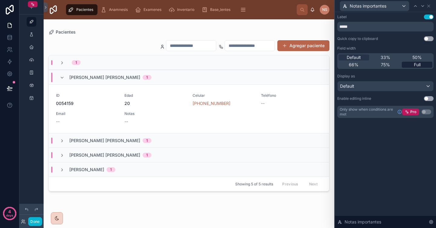
click at [412, 64] on div "Full" at bounding box center [416, 65] width 31 height 6
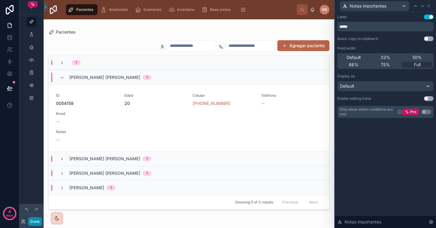
click at [39, 222] on button "Done" at bounding box center [35, 221] width 14 height 9
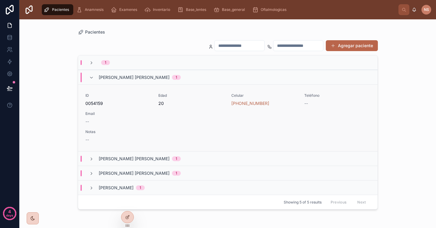
click at [317, 95] on span "Teléfono" at bounding box center [337, 95] width 66 height 5
click at [127, 217] on icon at bounding box center [127, 217] width 5 height 5
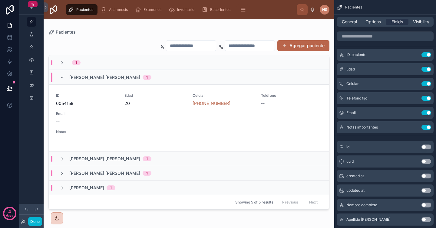
click at [260, 117] on div at bounding box center [189, 120] width 290 height 202
click at [414, 99] on icon "scrollable content" at bounding box center [414, 98] width 2 height 2
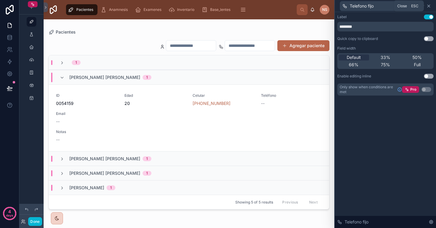
click at [430, 6] on icon at bounding box center [428, 6] width 5 height 5
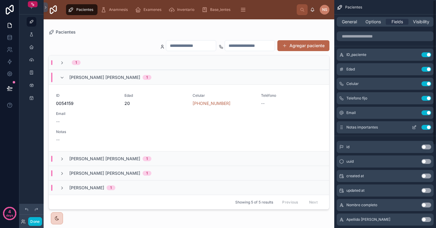
click at [426, 127] on button "Use setting" at bounding box center [426, 127] width 10 height 5
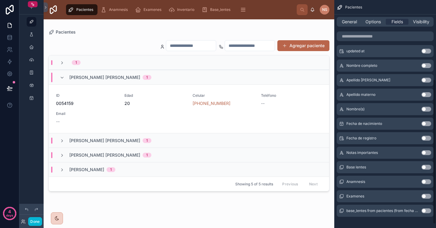
scroll to position [131, 0]
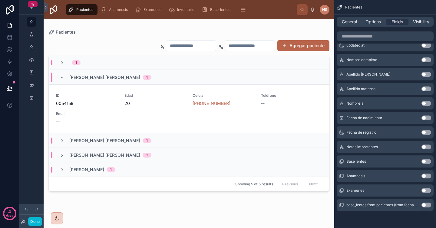
click at [425, 146] on button "Use setting" at bounding box center [426, 147] width 10 height 5
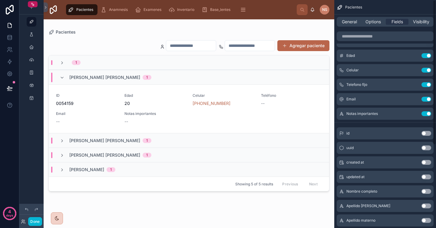
scroll to position [0, 0]
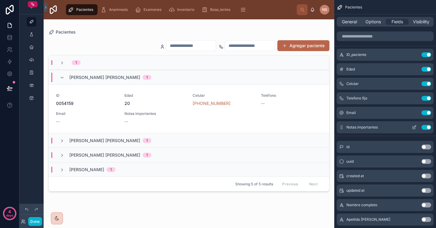
click at [415, 127] on icon "scrollable content" at bounding box center [413, 127] width 5 height 5
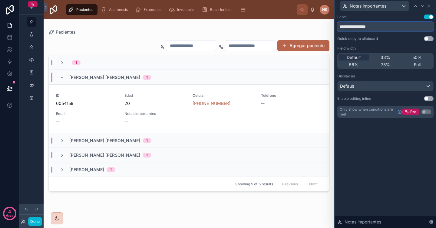
click at [382, 26] on input "**********" at bounding box center [385, 27] width 96 height 10
click at [351, 26] on input "**********" at bounding box center [385, 27] width 96 height 10
type input "*****"
click at [383, 36] on div "Quick copy to clipboard Use setting" at bounding box center [385, 38] width 96 height 5
click at [390, 84] on div "Default" at bounding box center [385, 86] width 96 height 10
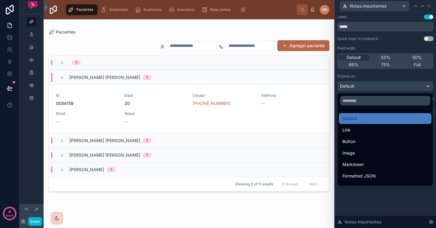
click at [386, 76] on div at bounding box center [385, 114] width 101 height 228
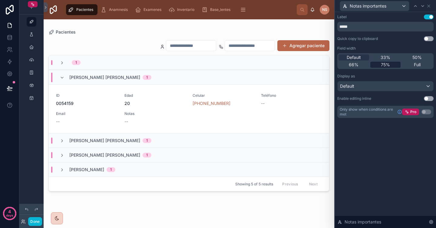
click at [387, 64] on span "75%" at bounding box center [385, 65] width 9 height 6
click at [356, 57] on span "Default" at bounding box center [353, 57] width 14 height 6
click at [429, 6] on icon at bounding box center [428, 6] width 5 height 5
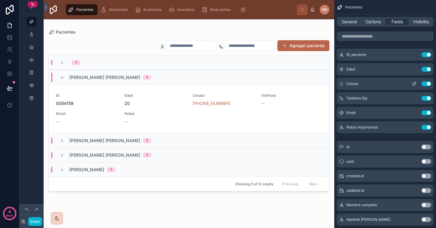
click at [414, 84] on icon "scrollable content" at bounding box center [414, 83] width 2 height 2
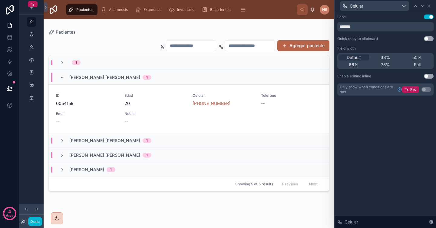
click at [428, 40] on button "Use setting" at bounding box center [429, 38] width 10 height 5
click at [430, 4] on icon at bounding box center [428, 6] width 5 height 5
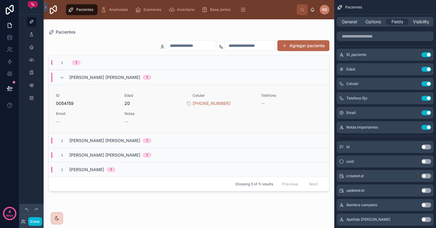
click at [252, 103] on div "[PHONE_NUMBER]" at bounding box center [222, 103] width 61 height 6
